Goal: Task Accomplishment & Management: Use online tool/utility

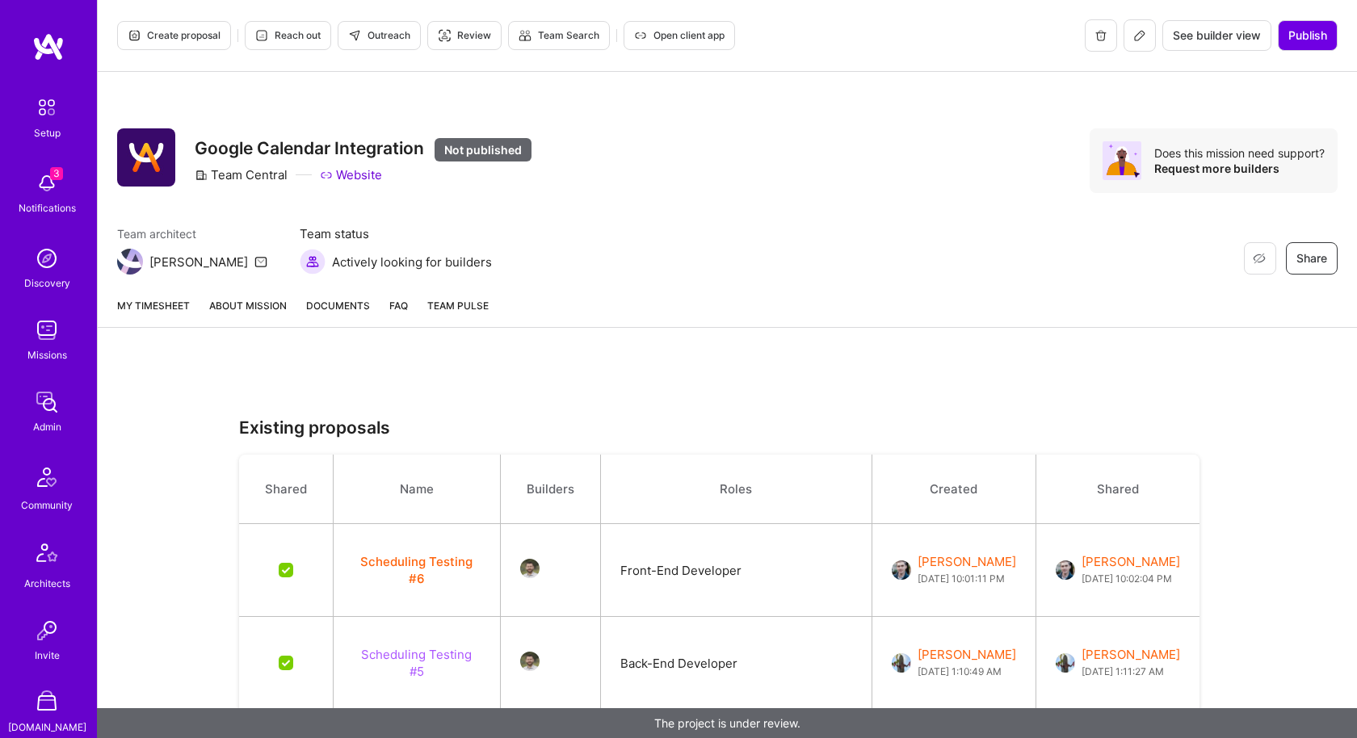
click at [40, 337] on img at bounding box center [47, 330] width 32 height 32
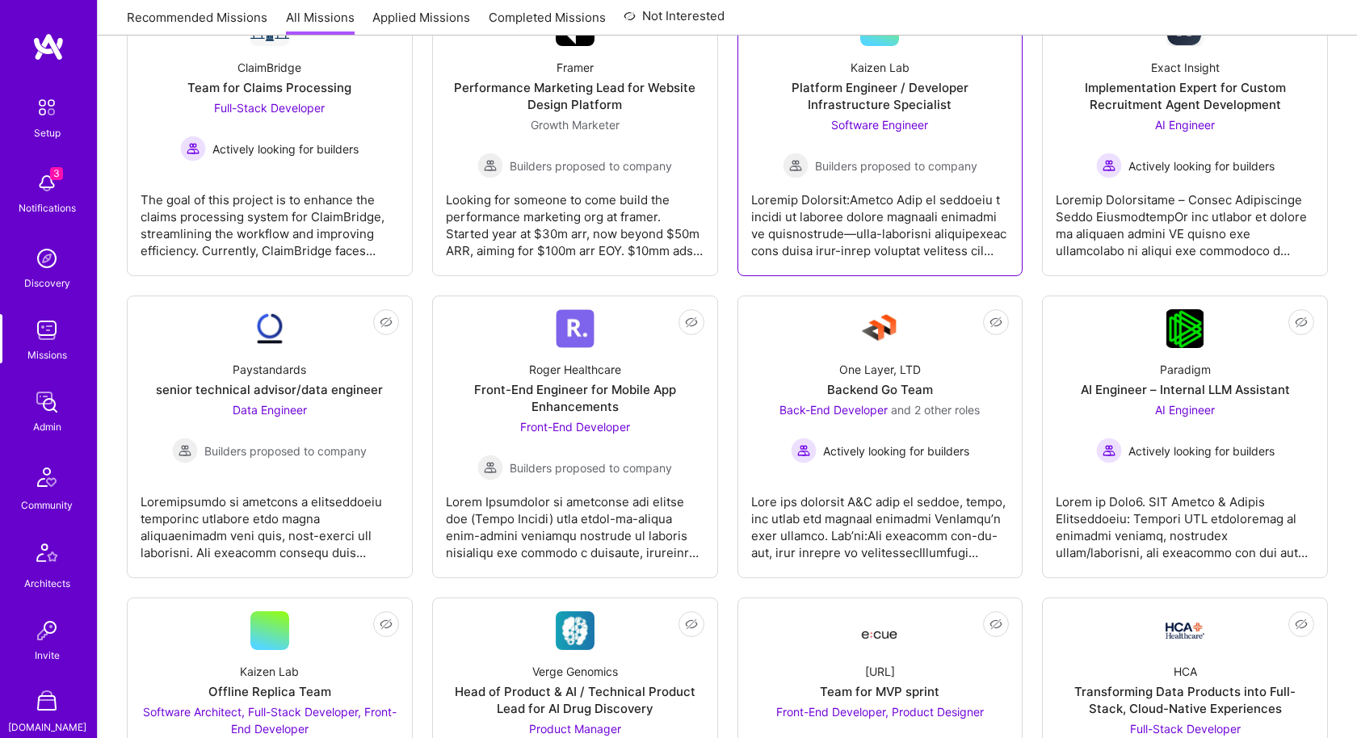
scroll to position [922, 0]
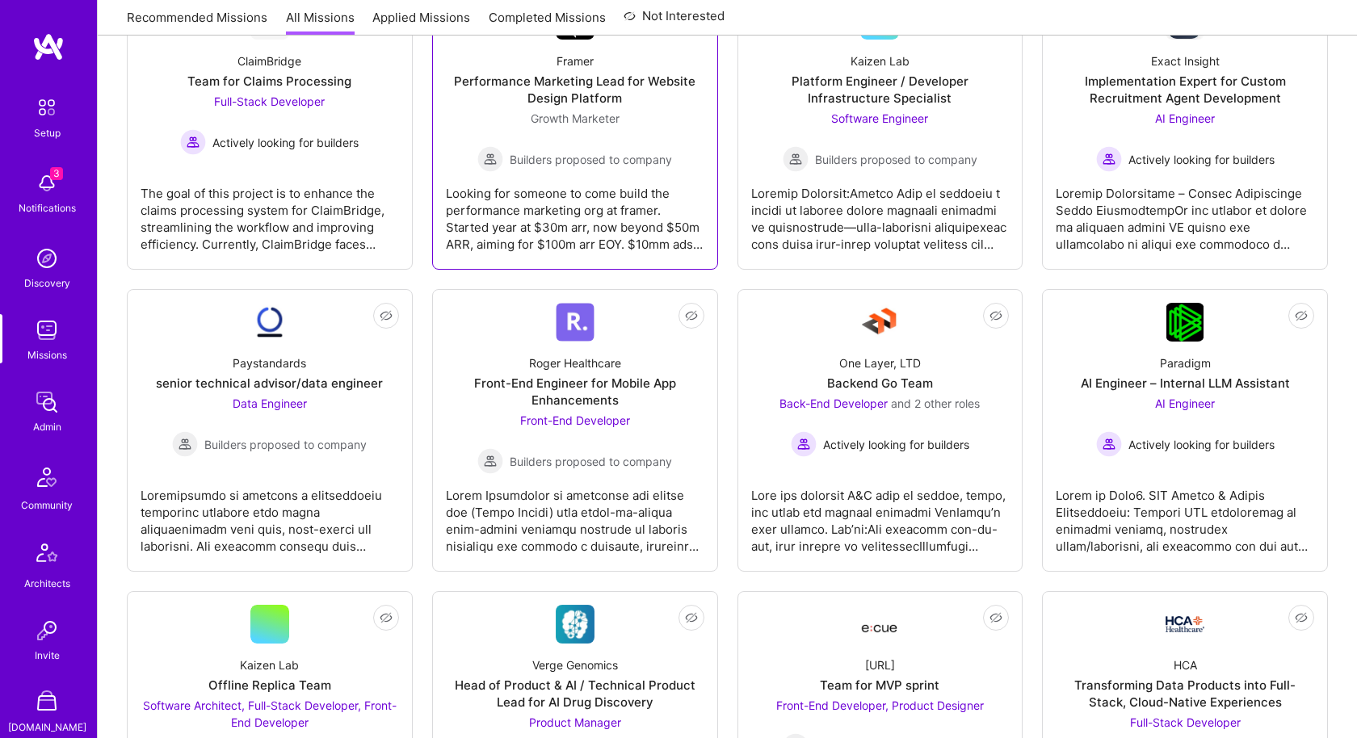
click at [640, 133] on div "Growth Marketer Builders proposed to company" at bounding box center [574, 141] width 195 height 62
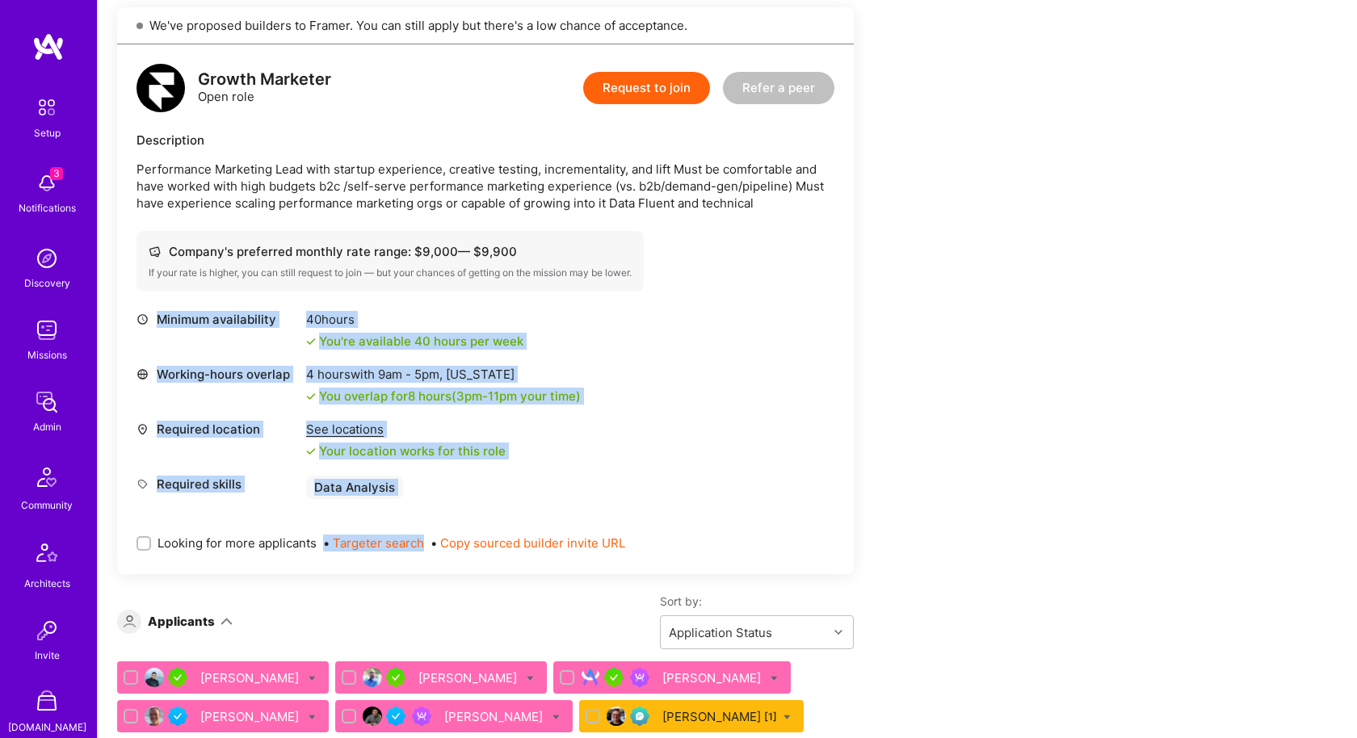
scroll to position [315, 0]
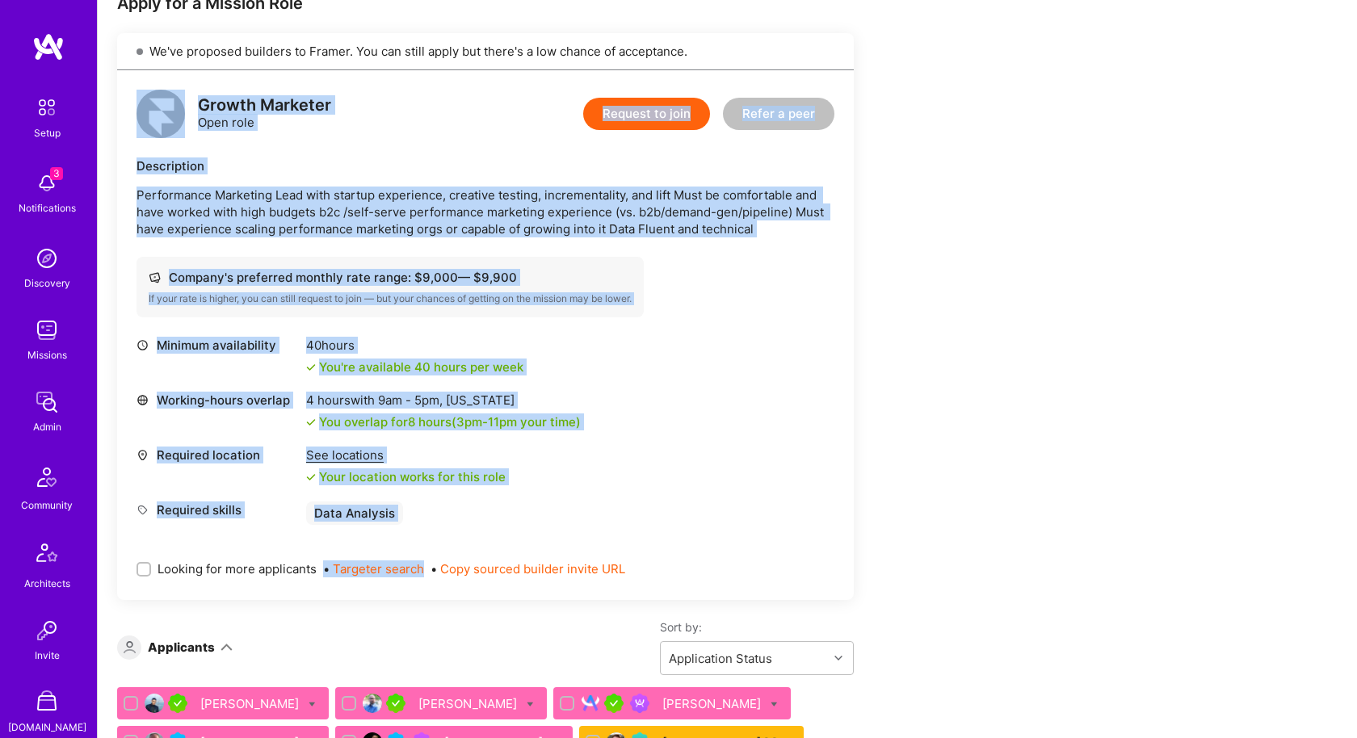
drag, startPoint x: 465, startPoint y: 417, endPoint x: 144, endPoint y: 115, distance: 441.1
click at [144, 115] on div "Growth Marketer Open role Request to join Refer a peer Description Performance …" at bounding box center [485, 335] width 737 height 530
copy div "Growth Marketer Open role Request to join Refer a peer Description Performance …"
drag, startPoint x: 439, startPoint y: 520, endPoint x: 149, endPoint y: 103, distance: 508.2
click at [149, 103] on div "Growth Marketer Open role Request to join Refer a peer Description Performance …" at bounding box center [485, 335] width 737 height 530
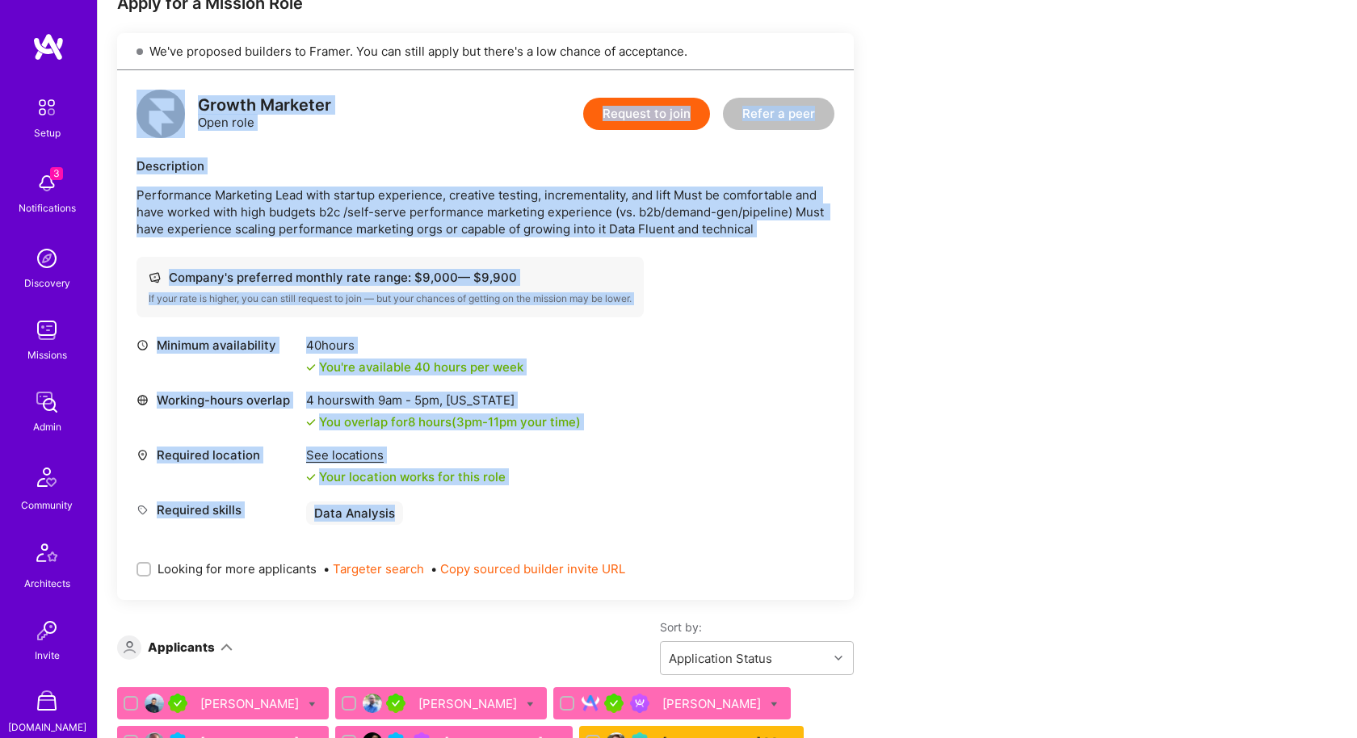
copy div "Growth Marketer Open role Request to join Refer a peer Description Performance …"
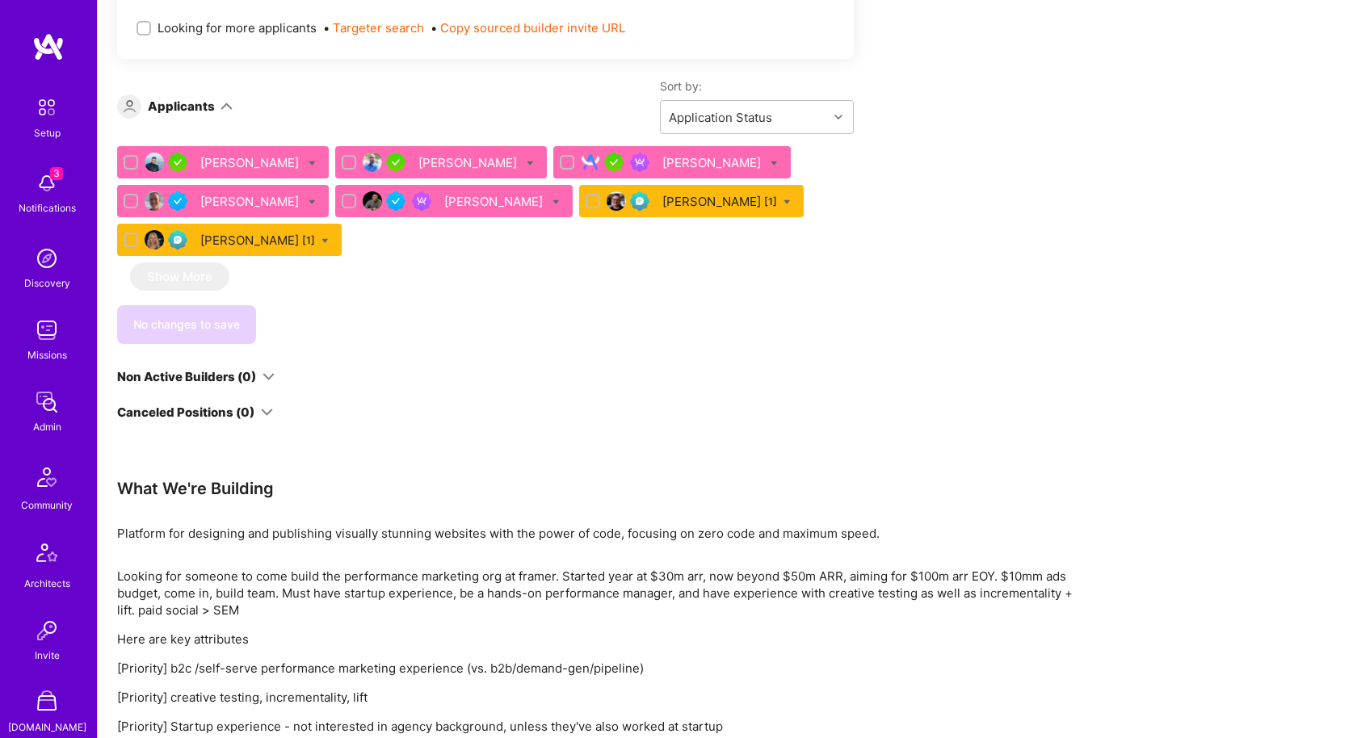
scroll to position [988, 0]
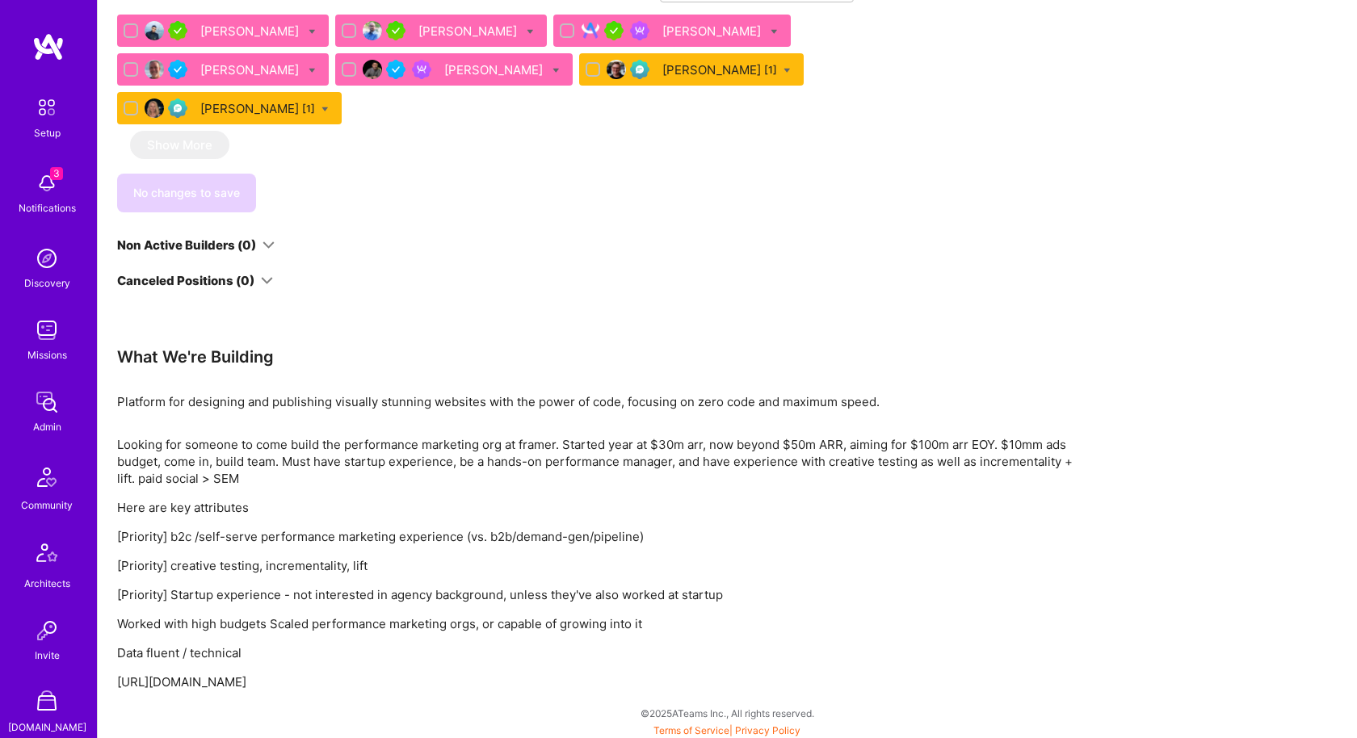
drag, startPoint x: 428, startPoint y: 676, endPoint x: 112, endPoint y: 352, distance: 452.4
click at [112, 352] on div "Apply for a Mission Role We've proposed builders to Framer. You can still apply…" at bounding box center [727, 21] width 1259 height 1441
copy div "What We're Building Platform for designing and publishing visually stunning web…"
